Goal: Transaction & Acquisition: Book appointment/travel/reservation

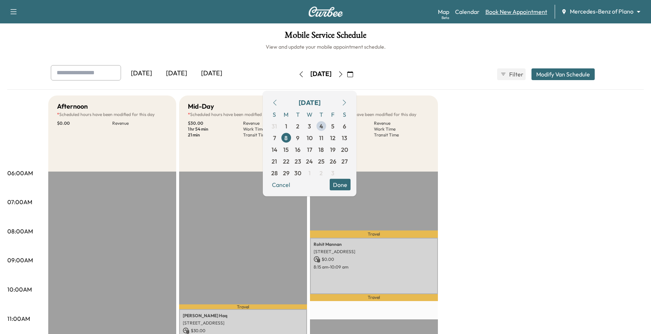
scroll to position [46, 0]
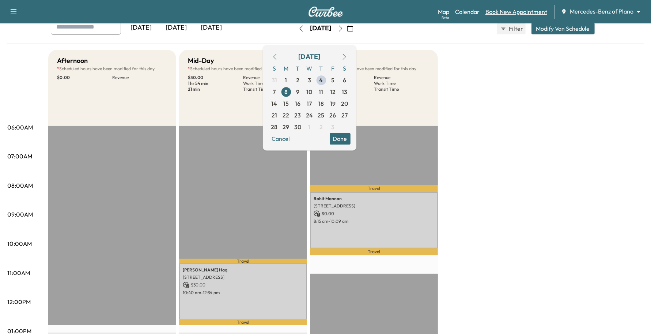
click at [529, 10] on link "Book New Appointment" at bounding box center [517, 11] width 62 height 9
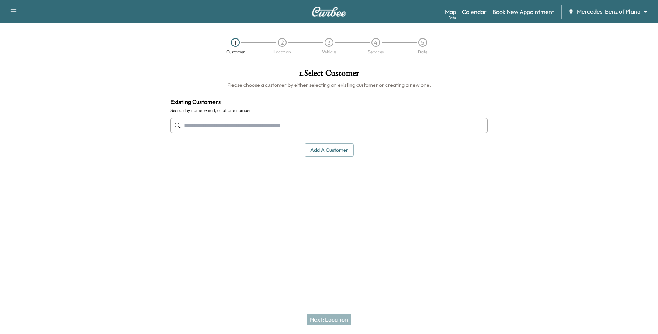
click at [313, 127] on input "text" at bounding box center [328, 125] width 317 height 15
paste input "**********"
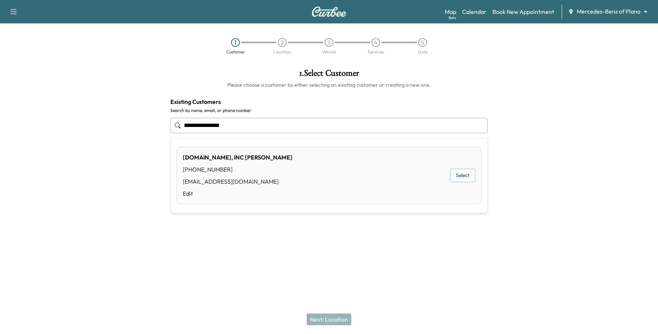
type input "**********"
click at [263, 109] on label "Search by name, email, or phone number" at bounding box center [328, 111] width 317 height 6
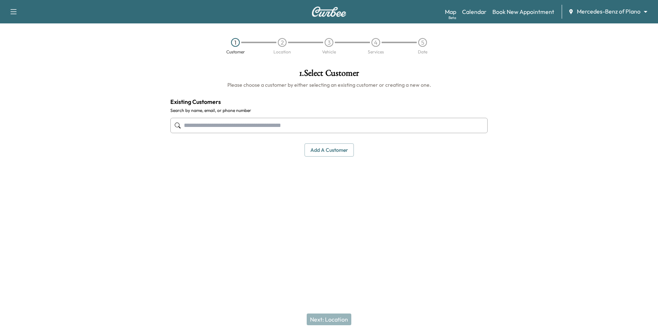
click at [345, 155] on button "Add a customer" at bounding box center [329, 150] width 49 height 14
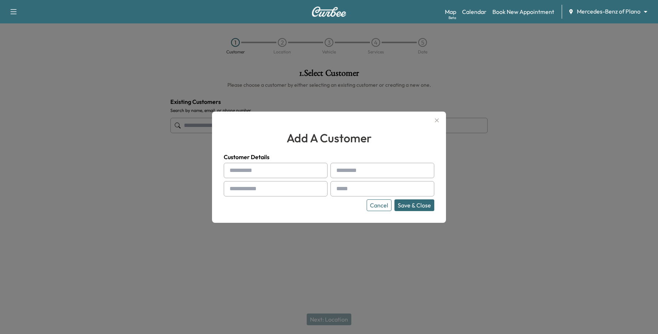
click at [259, 165] on input "text" at bounding box center [276, 170] width 104 height 15
type input "*****"
type input "********"
paste input "**********"
type input "**********"
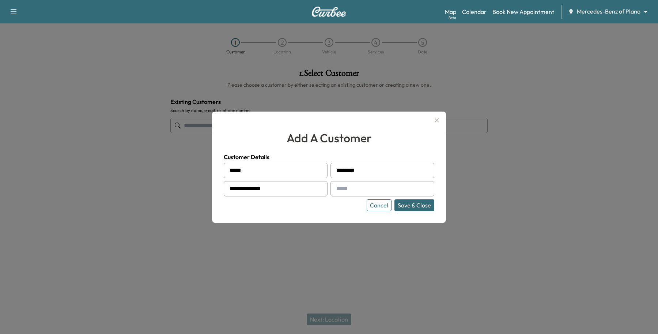
click at [341, 185] on div at bounding box center [338, 188] width 9 height 9
click at [350, 187] on input "text" at bounding box center [383, 188] width 104 height 15
type input "**********"
click at [425, 203] on button "Save & Close" at bounding box center [415, 205] width 40 height 12
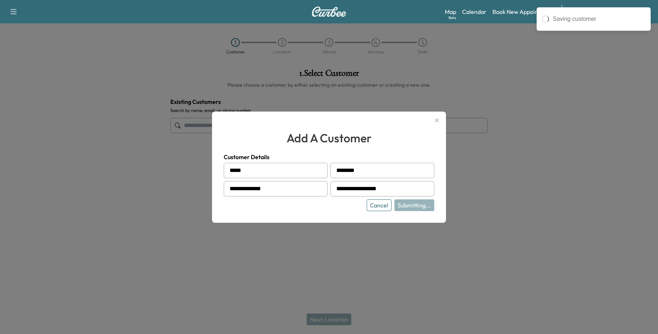
type input "**********"
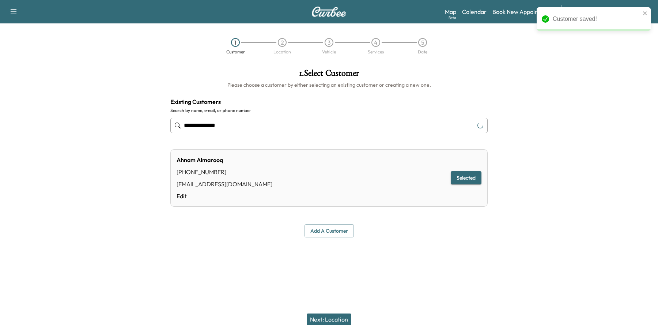
click at [332, 313] on div "Next: Location" at bounding box center [329, 319] width 658 height 29
click at [329, 318] on button "Next: Location" at bounding box center [329, 319] width 45 height 12
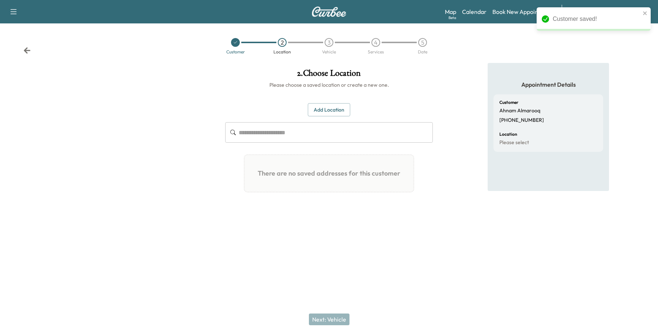
click at [318, 106] on div "2 . Choose Location Please choose a saved location or create a new one. Add Loc…" at bounding box center [328, 141] width 219 height 156
click at [318, 106] on button "Add Location" at bounding box center [329, 110] width 42 height 14
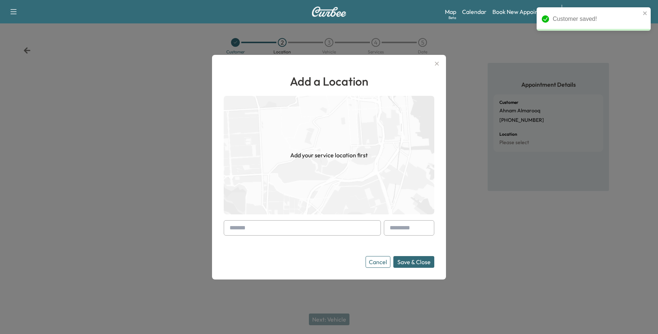
click at [245, 233] on input "text" at bounding box center [302, 227] width 157 height 15
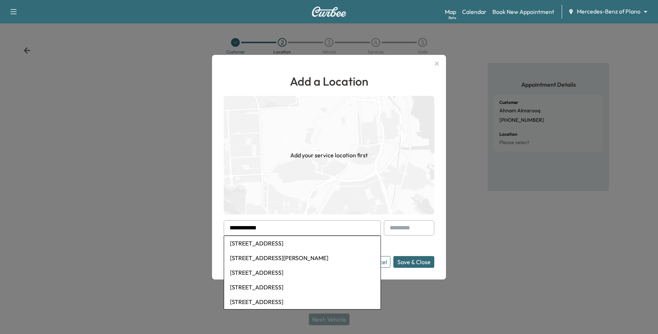
click at [246, 240] on li "201 Sunshine Ln, Lavon, TX, USA" at bounding box center [302, 243] width 157 height 15
type input "**********"
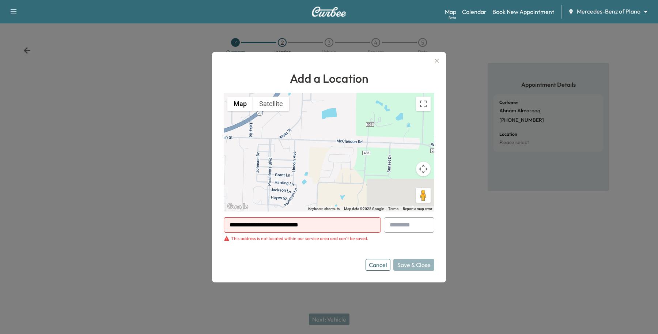
click at [371, 262] on button "Cancel" at bounding box center [378, 265] width 25 height 12
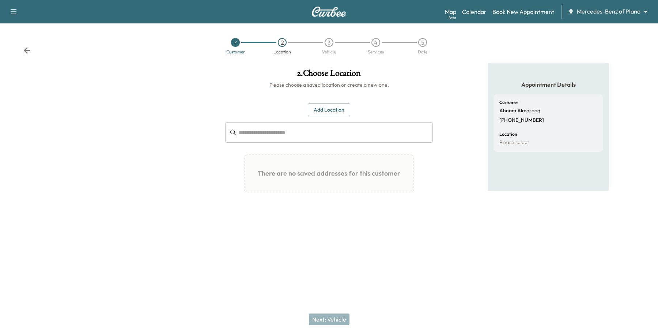
click at [345, 116] on button "Add Location" at bounding box center [329, 110] width 42 height 14
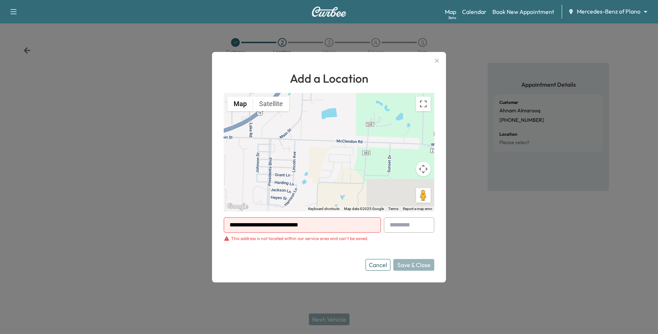
drag, startPoint x: 341, startPoint y: 227, endPoint x: -80, endPoint y: 204, distance: 422.3
click at [0, 204] on html "**********" at bounding box center [329, 167] width 658 height 334
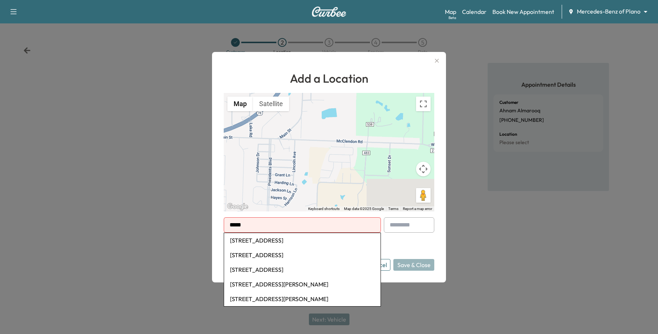
click at [302, 238] on li "6404 International Parkway, Plano, TX, USA" at bounding box center [302, 240] width 157 height 15
type input "**********"
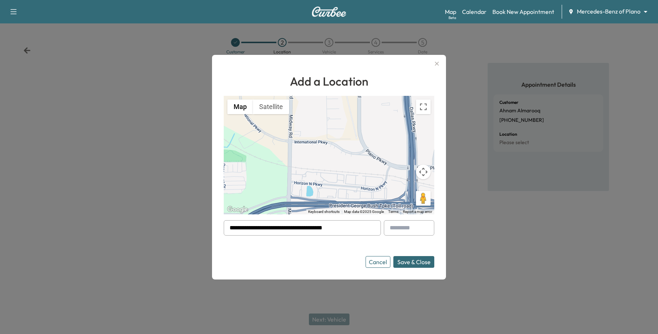
click at [407, 229] on input "text" at bounding box center [409, 227] width 50 height 15
click at [431, 257] on button "Save & Close" at bounding box center [414, 262] width 41 height 12
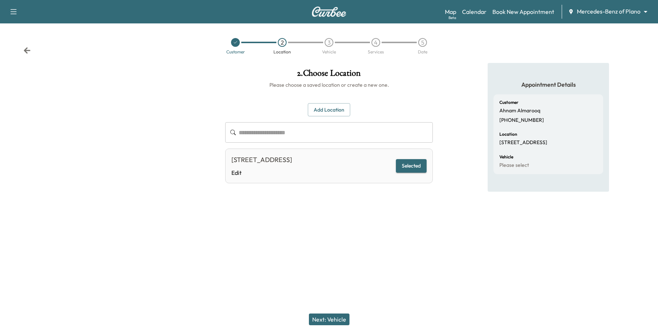
click at [317, 324] on button "Next: Vehicle" at bounding box center [329, 319] width 41 height 12
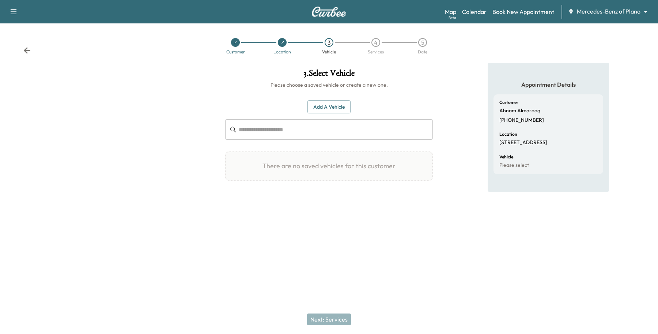
click at [319, 111] on button "Add a Vehicle" at bounding box center [329, 107] width 43 height 14
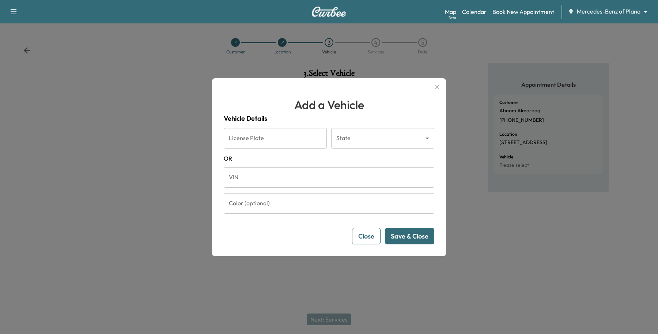
click at [274, 172] on input "VIN" at bounding box center [329, 177] width 211 height 20
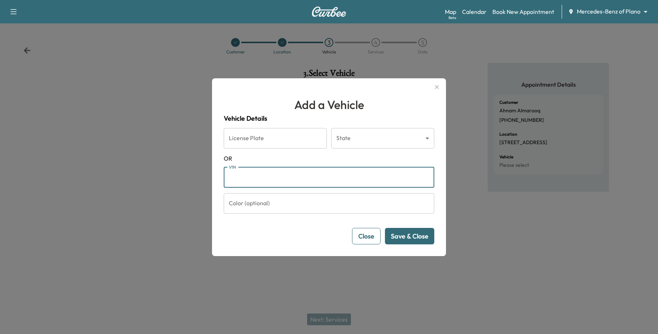
paste input "**********"
type input "**********"
click at [414, 242] on button "Save & Close" at bounding box center [409, 236] width 49 height 16
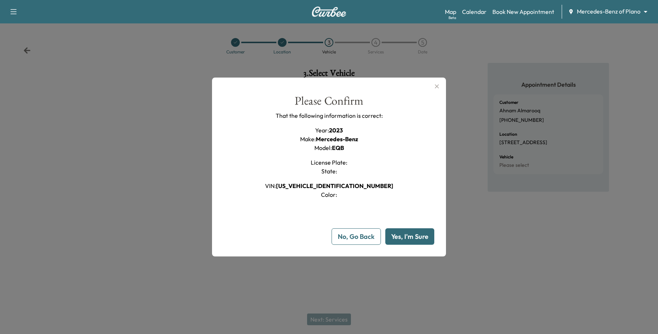
click at [414, 242] on button "Yes, I'm Sure" at bounding box center [410, 236] width 49 height 16
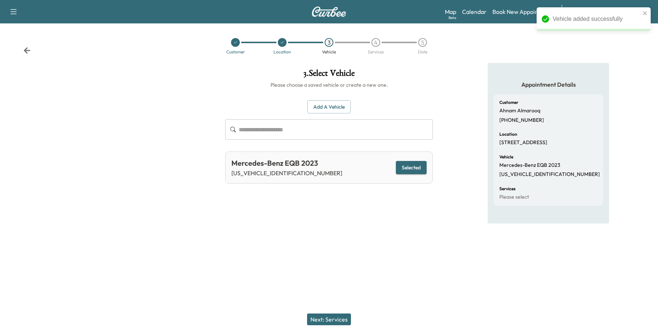
click at [345, 321] on button "Next: Services" at bounding box center [329, 319] width 44 height 12
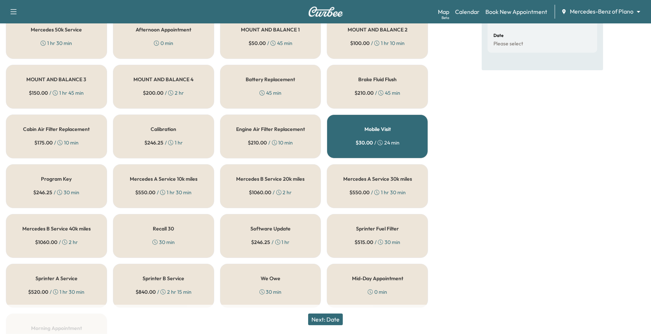
scroll to position [48, 0]
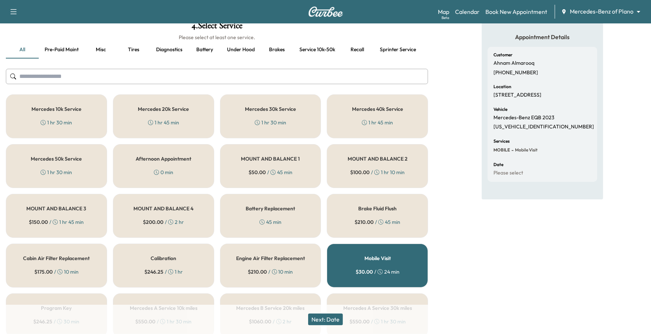
click at [113, 106] on div "Mercedes 20k Service 1 hr 45 min" at bounding box center [163, 116] width 101 height 44
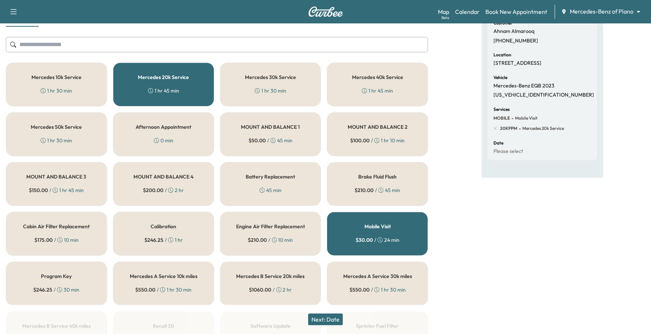
scroll to position [139, 0]
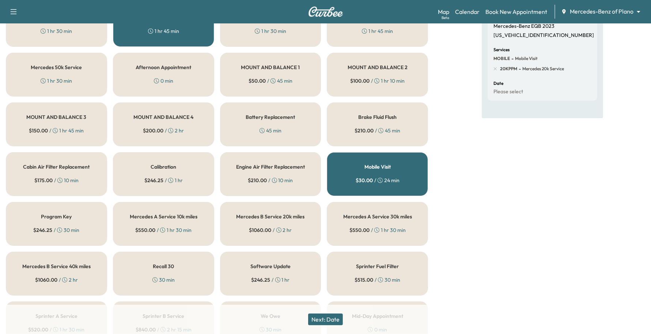
click at [326, 317] on button "Next: Date" at bounding box center [325, 319] width 35 height 12
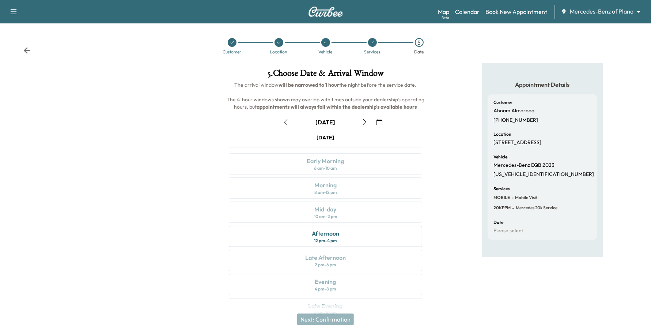
click at [377, 123] on icon "button" at bounding box center [380, 122] width 6 height 6
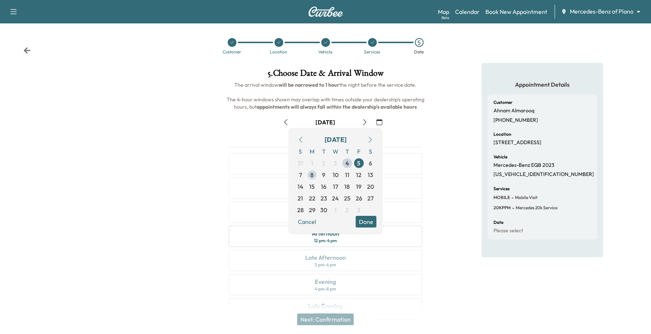
click at [316, 178] on span "8" at bounding box center [313, 175] width 12 height 12
click at [369, 219] on button "Done" at bounding box center [366, 222] width 21 height 12
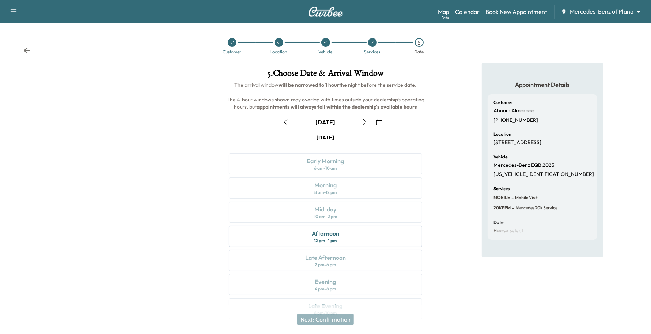
click at [366, 120] on icon "button" at bounding box center [365, 122] width 6 height 6
drag, startPoint x: 377, startPoint y: 121, endPoint x: 376, endPoint y: 126, distance: 5.0
click at [377, 122] on icon "button" at bounding box center [380, 122] width 6 height 6
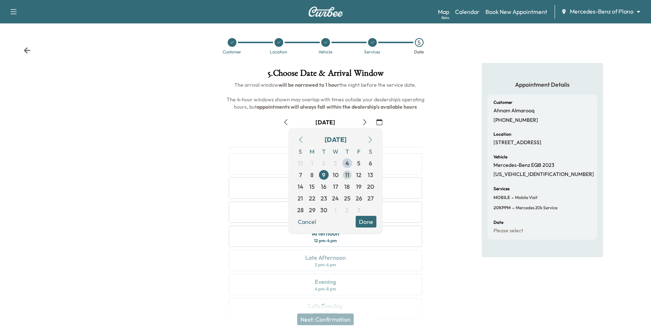
click at [346, 177] on span "11" at bounding box center [347, 174] width 4 height 9
click at [367, 219] on button "Done" at bounding box center [366, 222] width 21 height 12
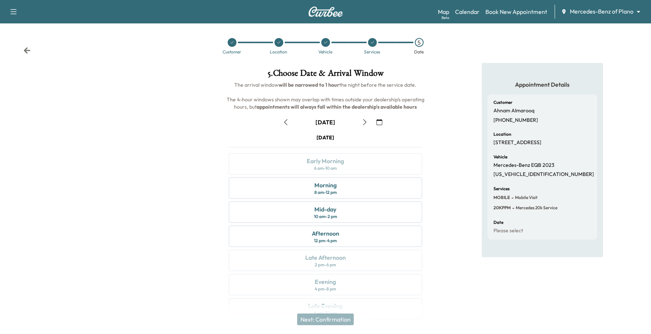
click at [375, 122] on button "button" at bounding box center [379, 122] width 12 height 12
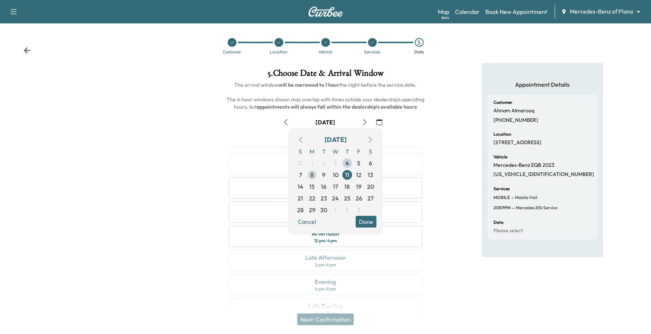
click at [312, 176] on span "8" at bounding box center [312, 174] width 3 height 9
click at [377, 218] on div "September 2025 S M T W T F S 31 1 2 3 4 5 6 7 8 9 10 11 12 13 14 15 16 17 18 19…" at bounding box center [336, 180] width 94 height 105
click at [362, 219] on button "Done" at bounding box center [366, 222] width 21 height 12
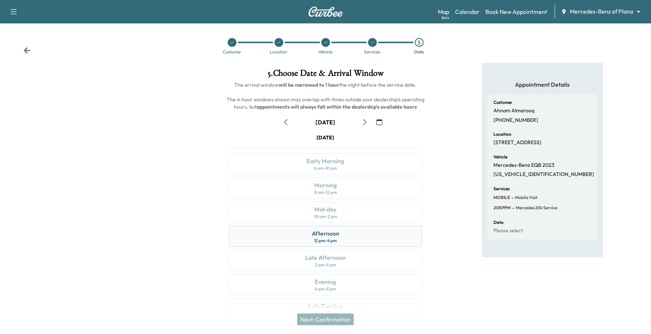
click at [338, 238] on div "Afternoon" at bounding box center [325, 233] width 27 height 9
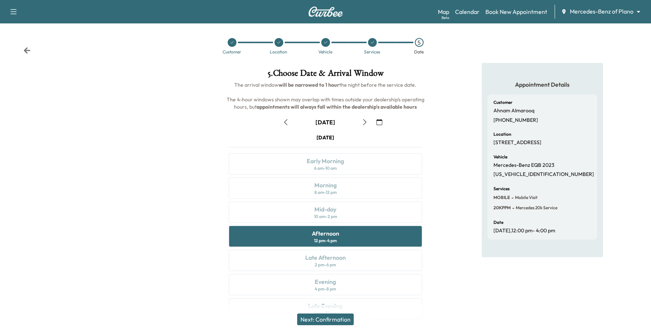
click at [324, 317] on button "Next: Confirmation" at bounding box center [325, 319] width 57 height 12
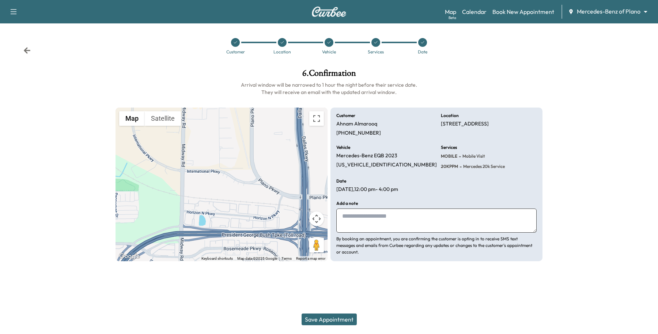
click at [333, 322] on button "Save Appointment" at bounding box center [329, 319] width 55 height 12
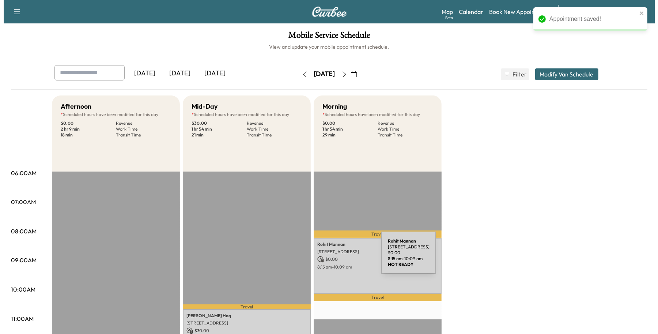
scroll to position [91, 0]
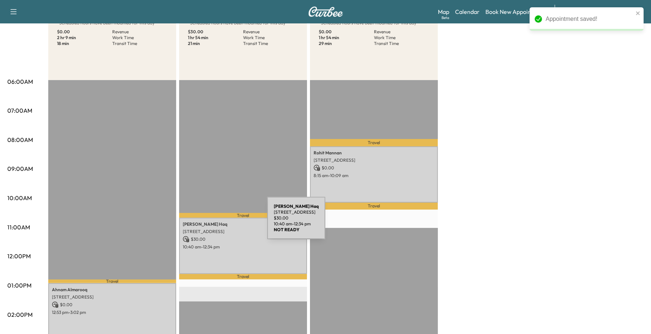
click at [213, 222] on p "Nadeem Haq" at bounding box center [243, 224] width 121 height 6
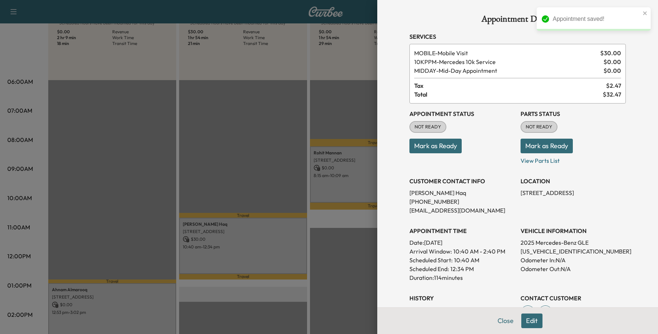
click at [99, 272] on div at bounding box center [329, 167] width 658 height 334
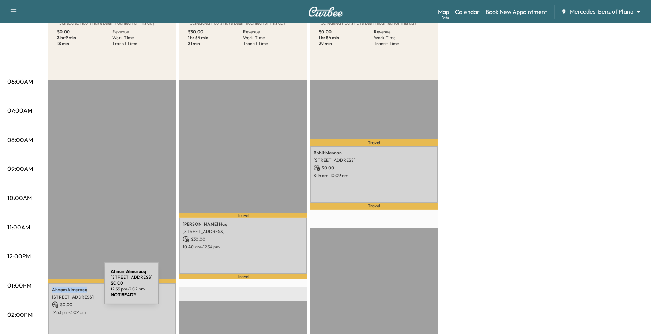
drag, startPoint x: 97, startPoint y: 286, endPoint x: 49, endPoint y: 288, distance: 48.7
click at [49, 288] on div "Ahnam Almarooq [STREET_ADDRESS] $ 0.00 12:53 pm - 3:02 pm" at bounding box center [112, 315] width 128 height 64
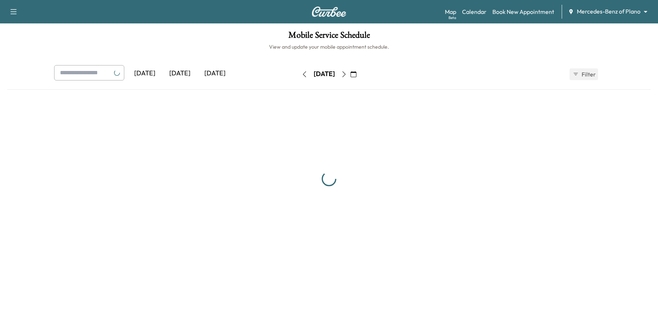
click at [357, 74] on icon "button" at bounding box center [354, 74] width 6 height 6
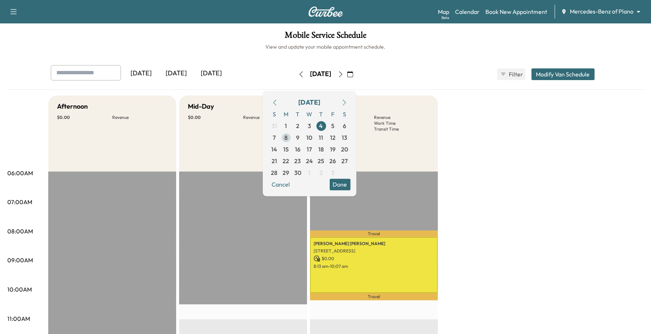
click at [292, 138] on span "8" at bounding box center [287, 138] width 12 height 12
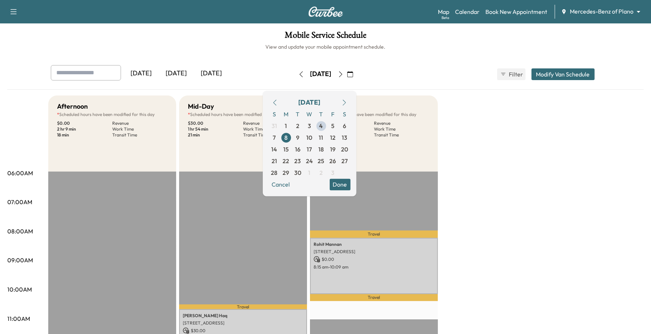
click at [351, 184] on button "Done" at bounding box center [340, 184] width 21 height 12
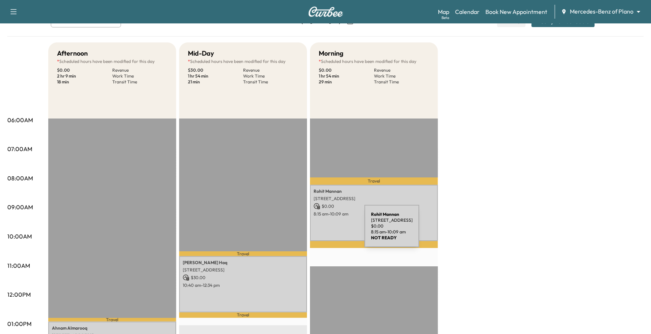
scroll to position [137, 0]
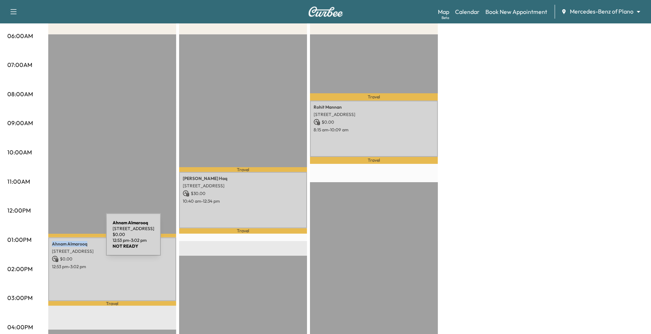
drag, startPoint x: 101, startPoint y: 244, endPoint x: 51, endPoint y: 239, distance: 49.6
click at [51, 239] on div "Ahnam Almarooq [STREET_ADDRESS] $ 0.00 12:53 pm - 3:02 pm" at bounding box center [112, 269] width 128 height 64
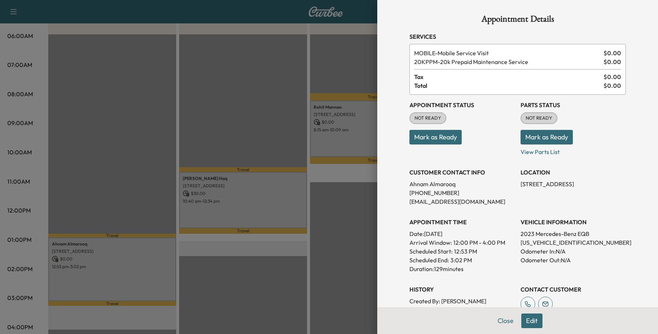
click at [76, 240] on div at bounding box center [329, 167] width 658 height 334
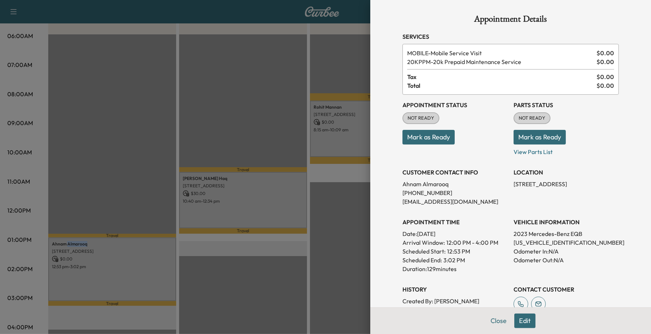
click at [76, 241] on p "[PERSON_NAME]" at bounding box center [112, 244] width 121 height 6
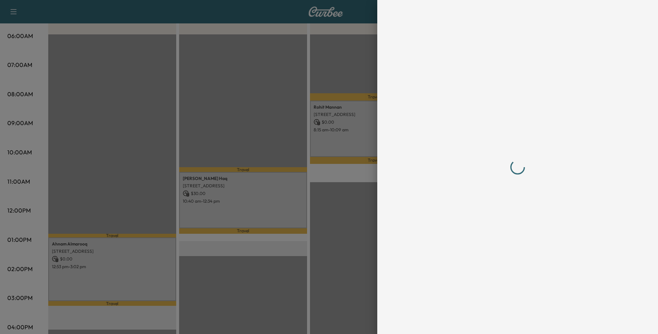
click at [76, 240] on div at bounding box center [329, 167] width 658 height 334
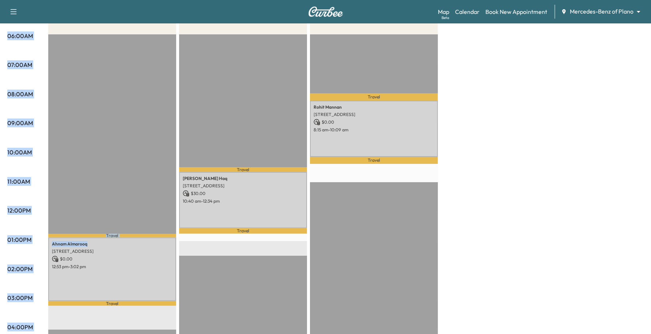
drag, startPoint x: 104, startPoint y: 240, endPoint x: 48, endPoint y: 240, distance: 55.6
click at [48, 240] on div "06:00AM 07:00AM 08:00AM 09:00AM 10:00AM 11:00AM 12:00PM 01:00PM 02:00PM 03:00PM…" at bounding box center [325, 232] width 637 height 549
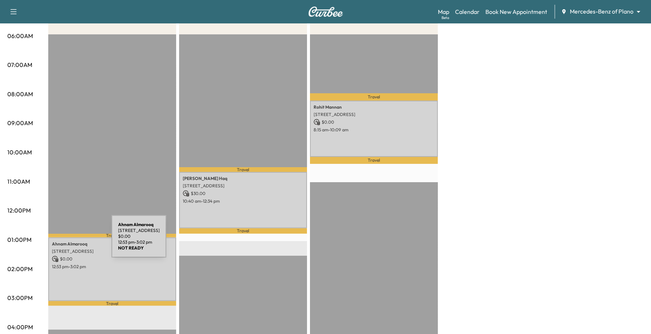
drag, startPoint x: 57, startPoint y: 241, endPoint x: 62, endPoint y: 288, distance: 47.9
click at [62, 288] on div "Ahnam Almarooq [STREET_ADDRESS] $ 0.00 12:53 pm - 3:02 pm" at bounding box center [112, 269] width 128 height 64
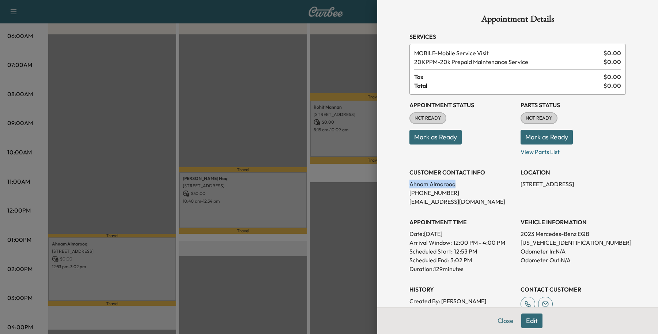
drag, startPoint x: 462, startPoint y: 183, endPoint x: 381, endPoint y: 182, distance: 80.5
click at [381, 182] on div "Appointment Details Services MOBILE - Mobile Service Visit $ 0.00 20KPPM - 20k …" at bounding box center [517, 167] width 281 height 334
copy p "[PERSON_NAME]"
click at [493, 319] on button "Close" at bounding box center [506, 320] width 26 height 15
